Goal: Communication & Community: Answer question/provide support

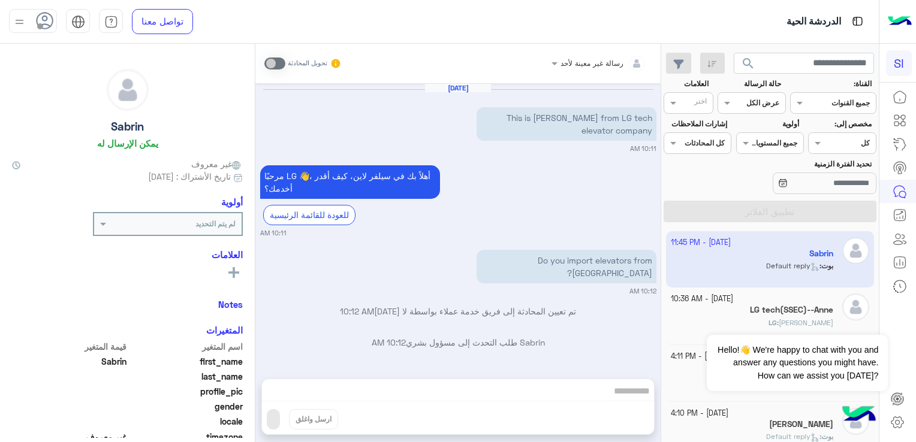
scroll to position [739, 0]
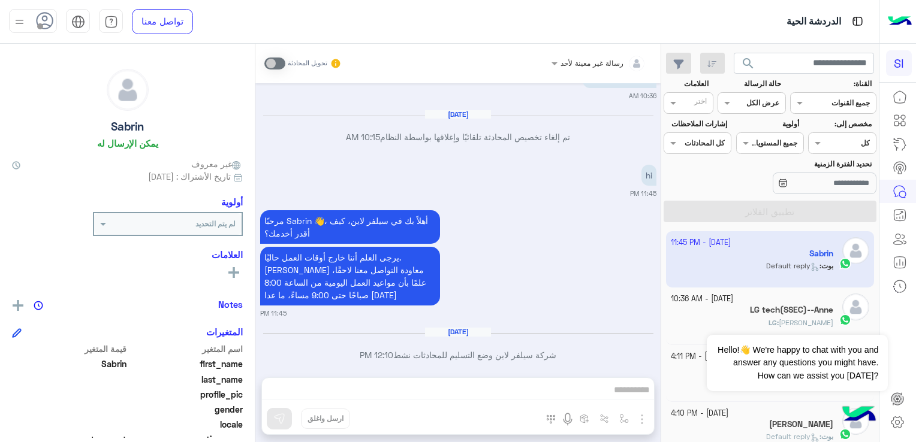
click at [689, 272] on app-inbox-user "[DATE] - 11:45 PM [PERSON_NAME] : Default reply" at bounding box center [770, 259] width 209 height 56
click at [600, 394] on div "رسالة غير معينة لأحد تحويل المحادثة [DATE] This is [PERSON_NAME] from LG tech e…" at bounding box center [457, 245] width 405 height 403
drag, startPoint x: 600, startPoint y: 394, endPoint x: 635, endPoint y: 394, distance: 35.4
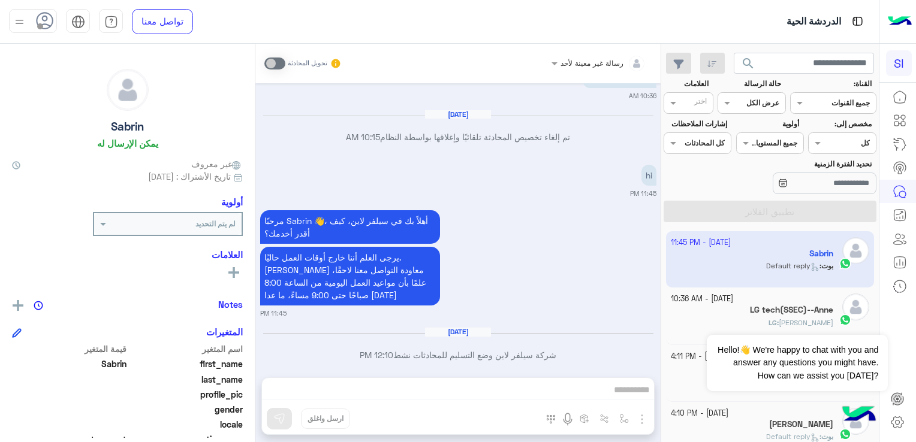
click at [635, 394] on div "رسالة غير معينة لأحد تحويل المحادثة [DATE] This is [PERSON_NAME] from LG tech e…" at bounding box center [457, 245] width 405 height 403
